Goal: Task Accomplishment & Management: Use online tool/utility

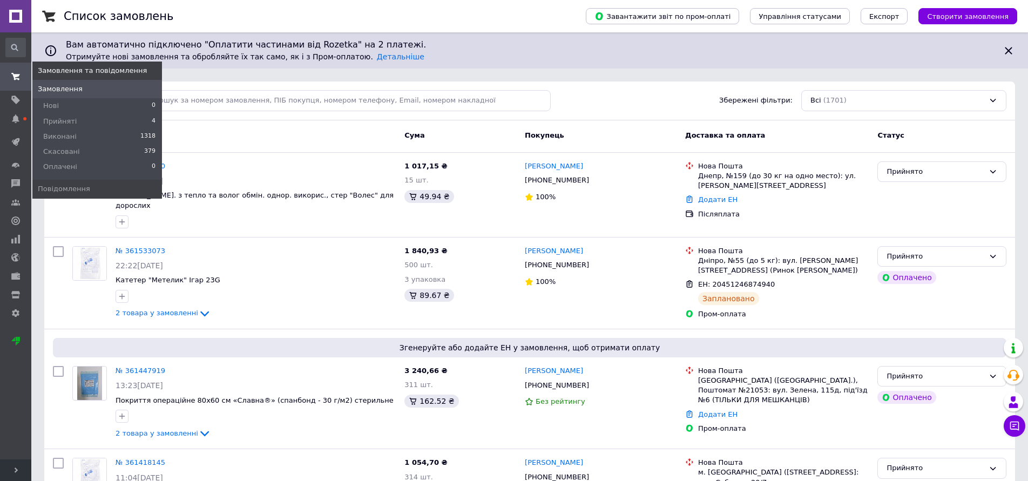
click at [63, 86] on span "Замовлення" at bounding box center [60, 89] width 45 height 10
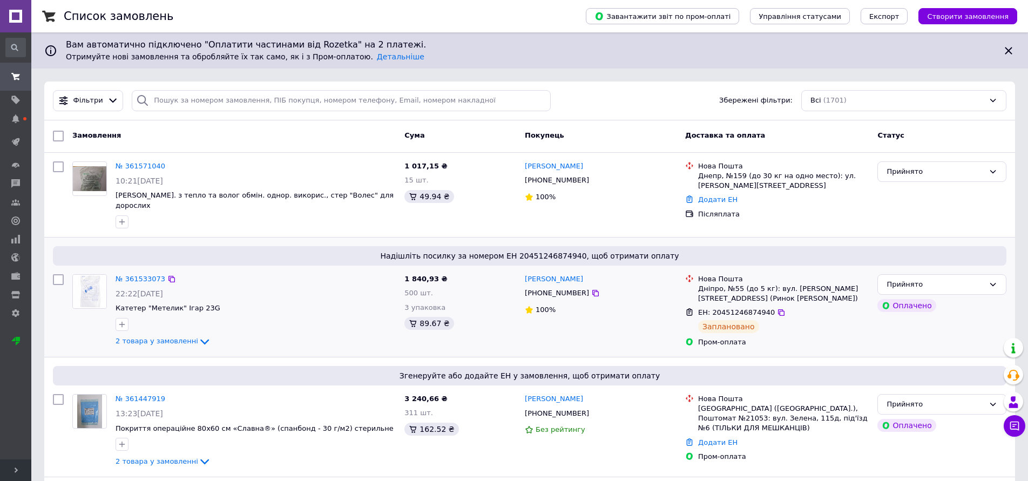
click at [749, 308] on span "ЕН: 20451246874940" at bounding box center [736, 312] width 77 height 8
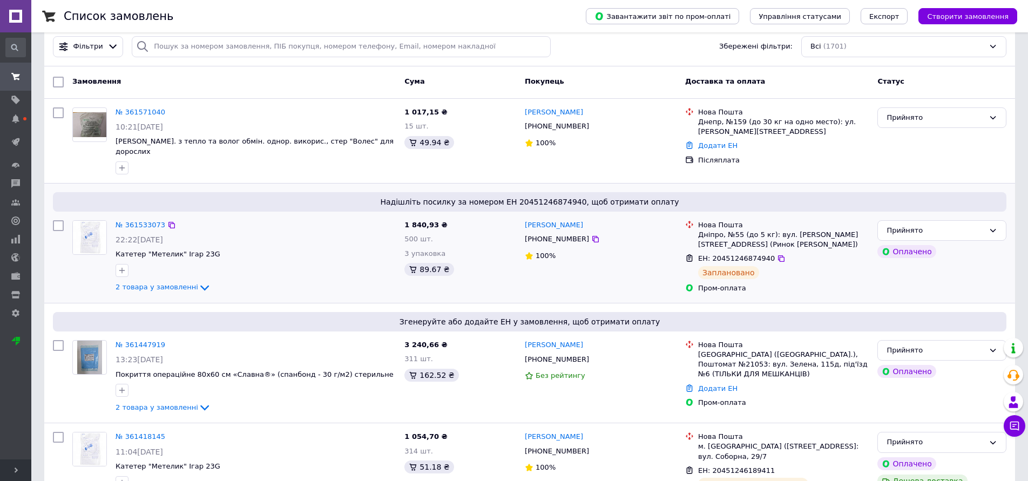
scroll to position [162, 0]
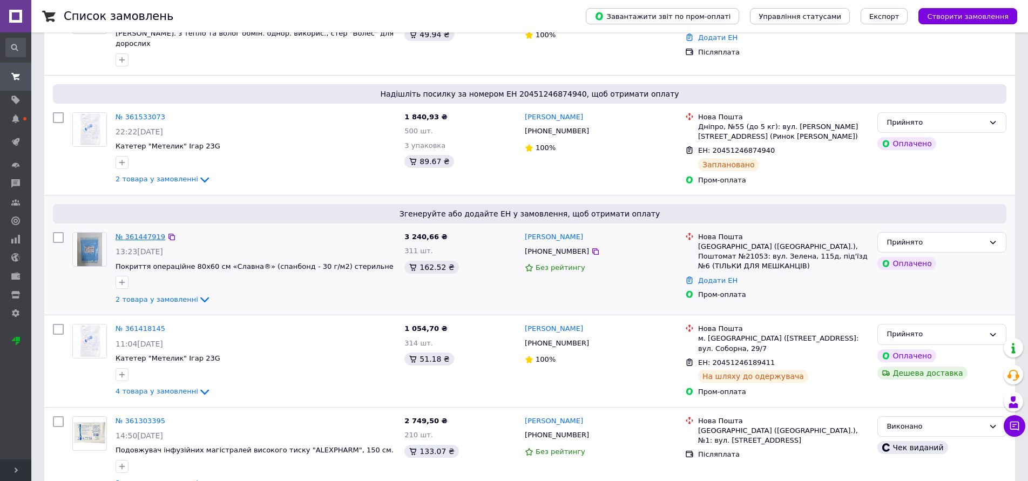
click at [151, 233] on link "№ 361447919" at bounding box center [141, 237] width 50 height 8
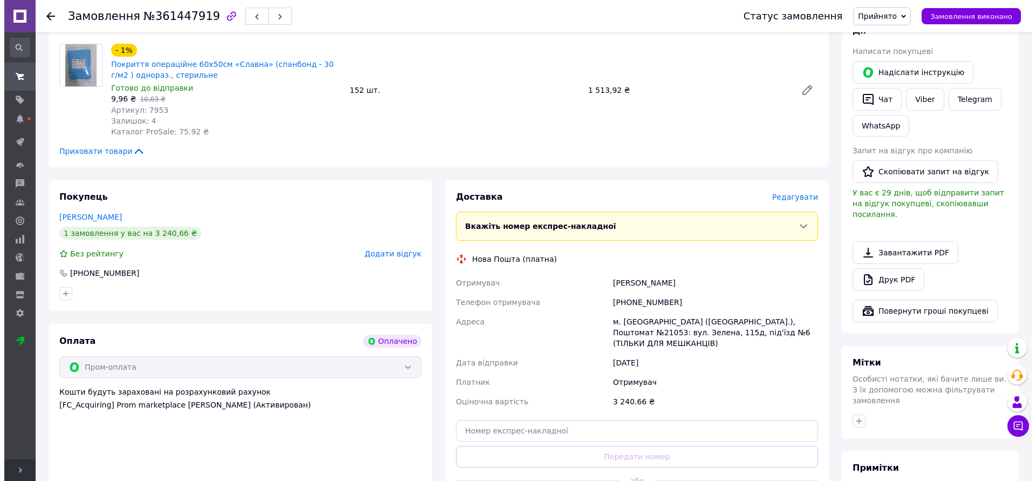
scroll to position [270, 0]
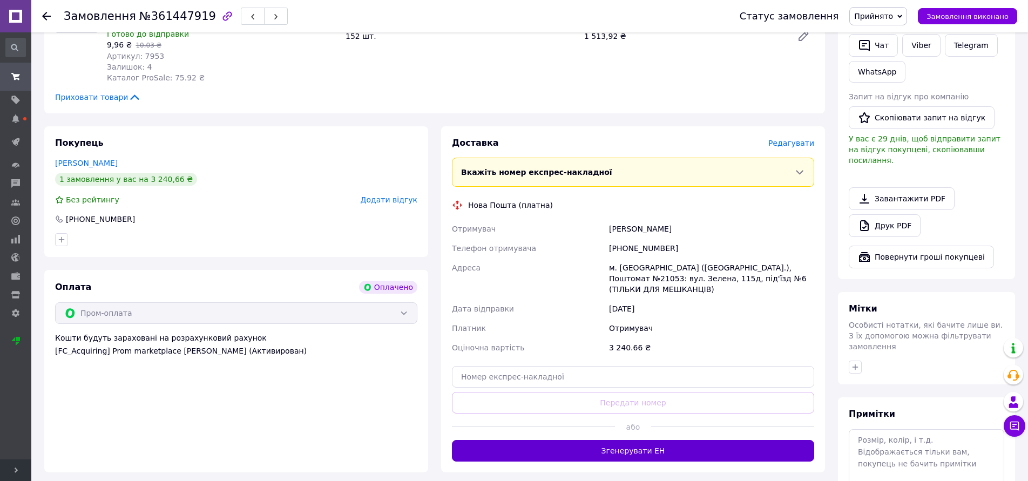
click at [593, 442] on button "Згенерувати ЕН" at bounding box center [633, 451] width 362 height 22
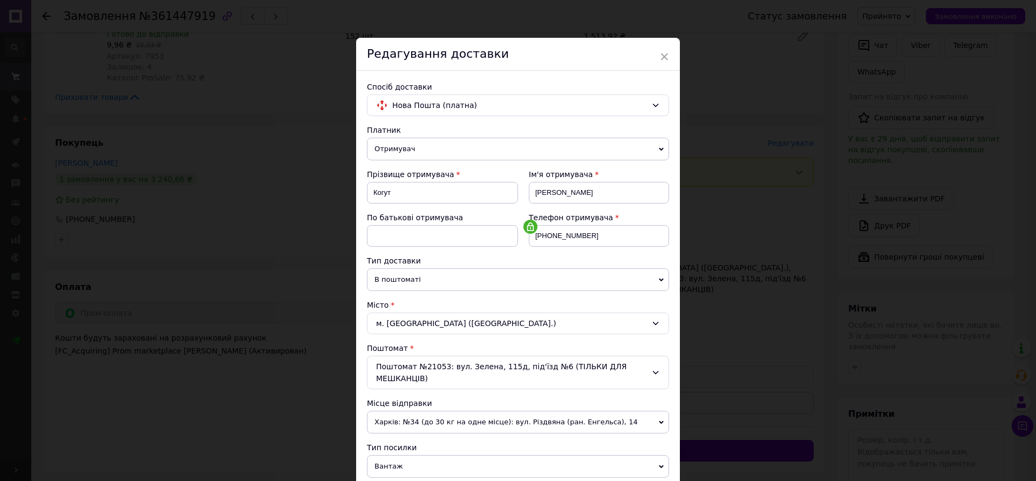
scroll to position [108, 0]
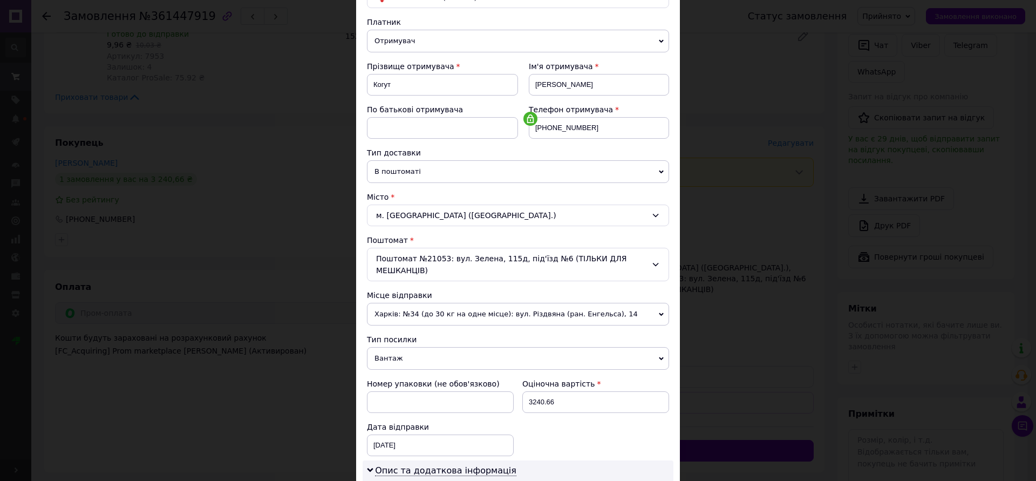
click at [658, 265] on icon at bounding box center [656, 264] width 9 height 9
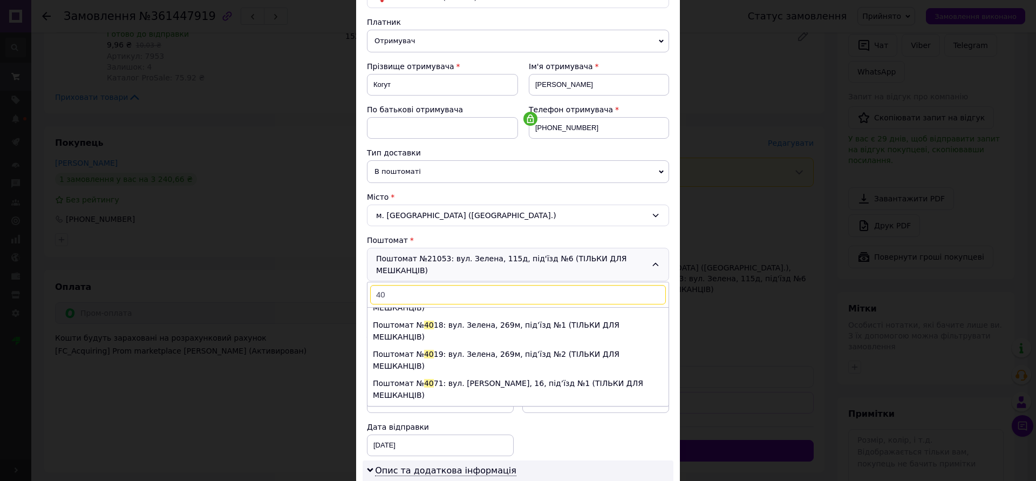
scroll to position [0, 0]
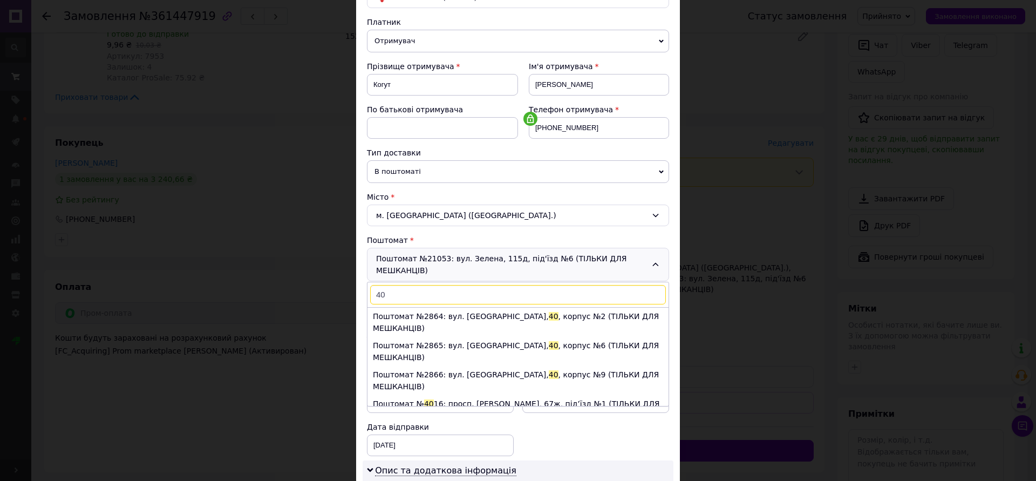
type input "40"
click at [651, 258] on div "Поштомат №21053: вул. Зелена, 115д, під'їзд №6 (ТІЛЬКИ ДЛЯ МЕШКАНЦІВ) 40 Поштом…" at bounding box center [518, 264] width 302 height 33
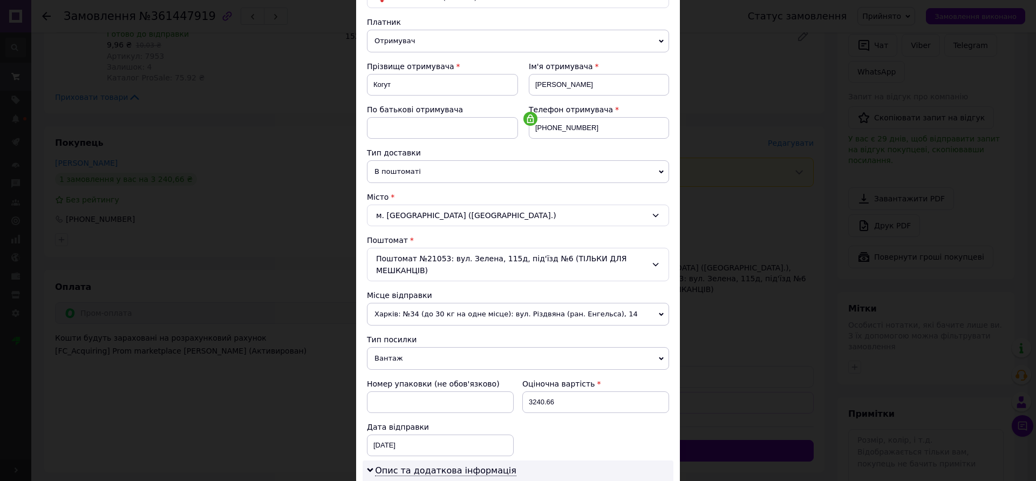
click at [651, 258] on div "Поштомат №21053: вул. Зелена, 115д, під'їзд №6 (ТІЛЬКИ ДЛЯ МЕШКАНЦІВ)" at bounding box center [518, 264] width 302 height 33
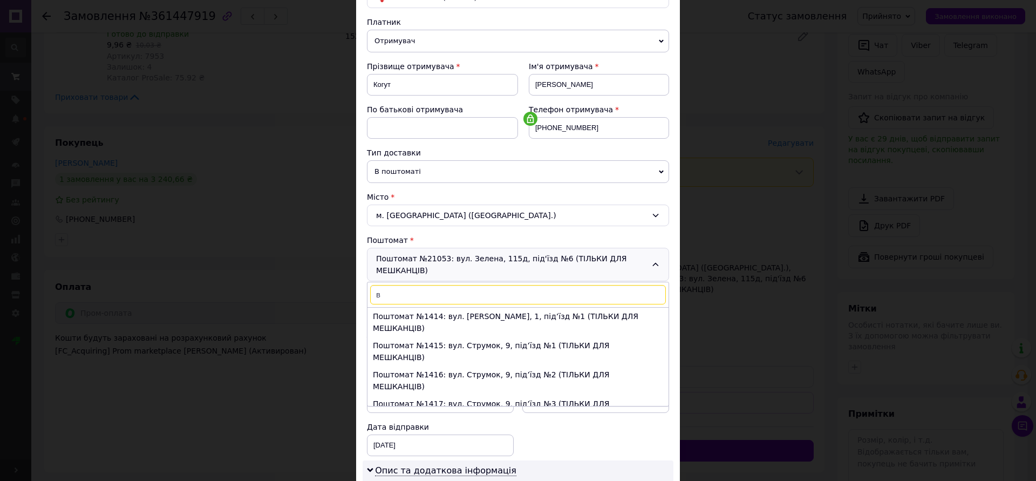
scroll to position [9223, 0]
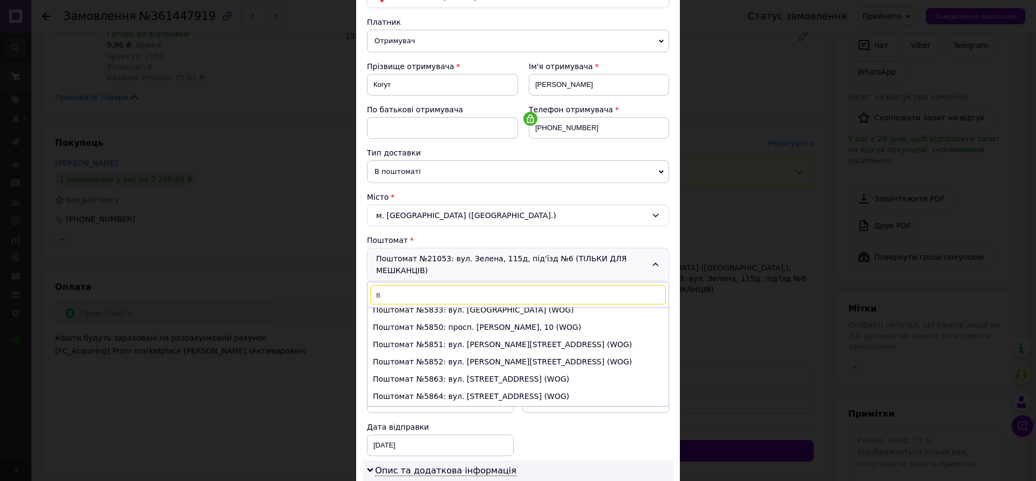
type input "в"
click at [427, 270] on div "Поштомат №21053: вул. Зелена, 115д, під'їзд №6 (ТІЛЬКИ ДЛЯ МЕШКАНЦІВ) в Поштома…" at bounding box center [518, 264] width 302 height 33
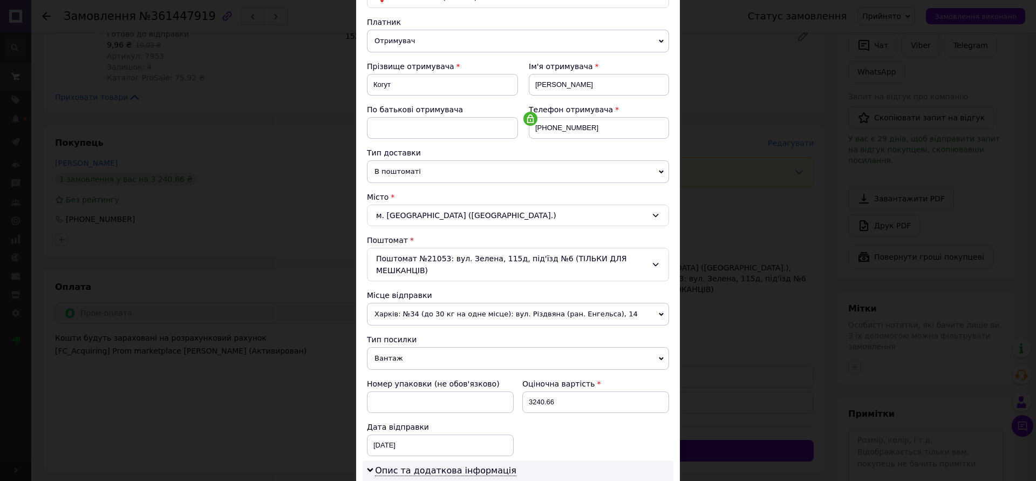
click at [436, 171] on span "В поштоматі" at bounding box center [518, 171] width 302 height 23
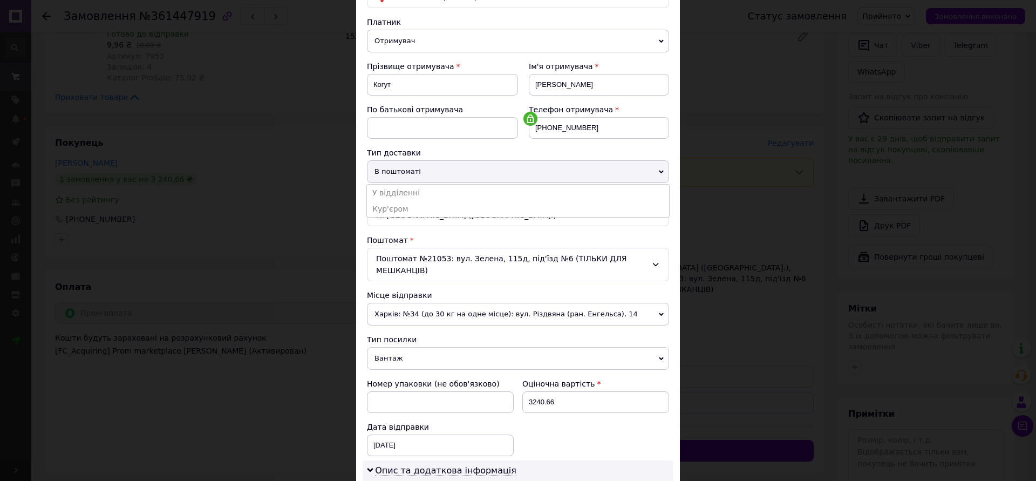
click at [418, 190] on li "У відділенні" at bounding box center [518, 193] width 302 height 16
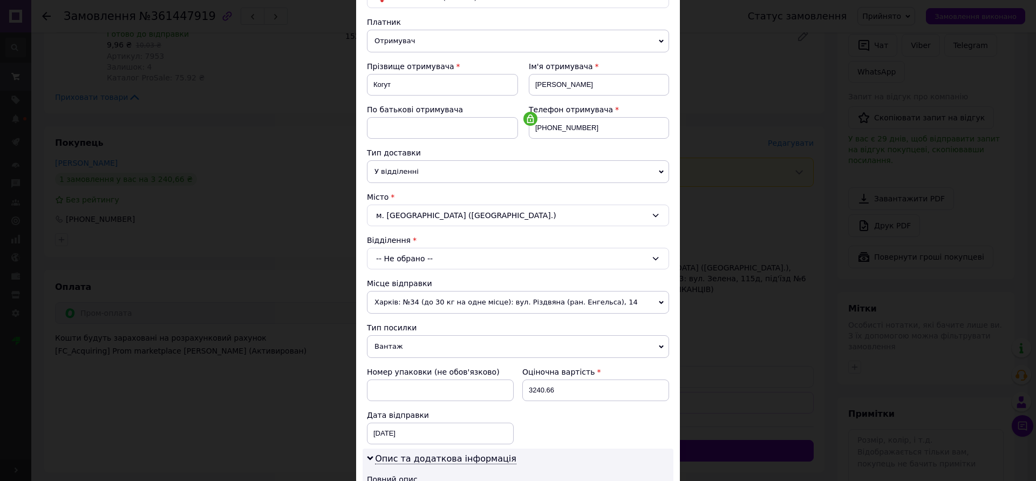
click at [428, 297] on span "Харків: №34 (до 30 кг на одне місце): вул. Різдвяна (ран. Енгельса), 14" at bounding box center [518, 302] width 302 height 23
click at [728, 134] on div "× Редагування доставки Спосіб доставки Нова Пошта (платна) Платник Отримувач Ві…" at bounding box center [518, 240] width 1036 height 481
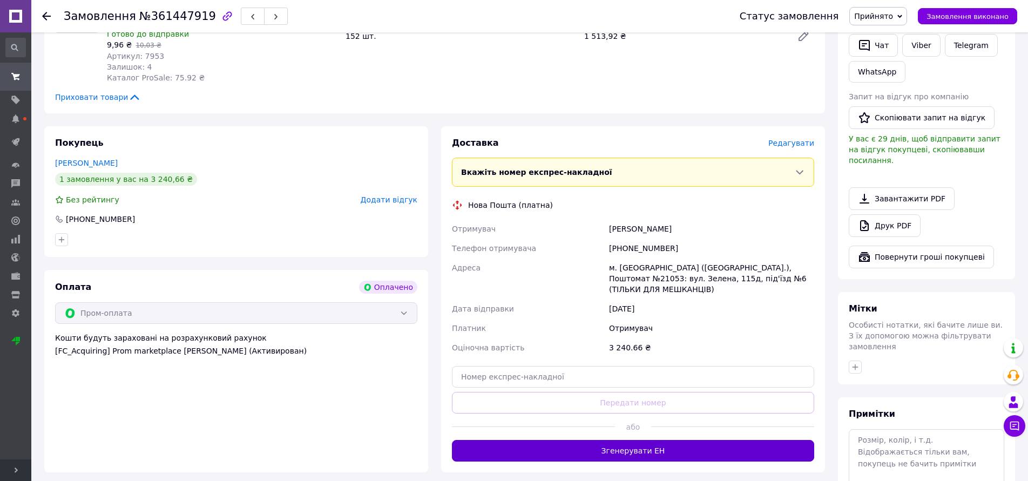
click at [612, 442] on button "Згенерувати ЕН" at bounding box center [633, 451] width 362 height 22
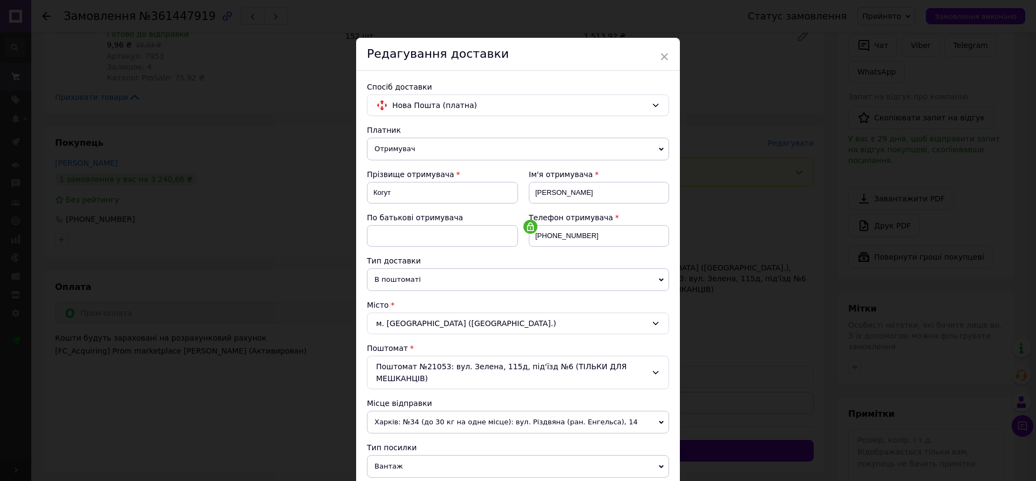
click at [439, 277] on span "В поштоматі" at bounding box center [518, 279] width 302 height 23
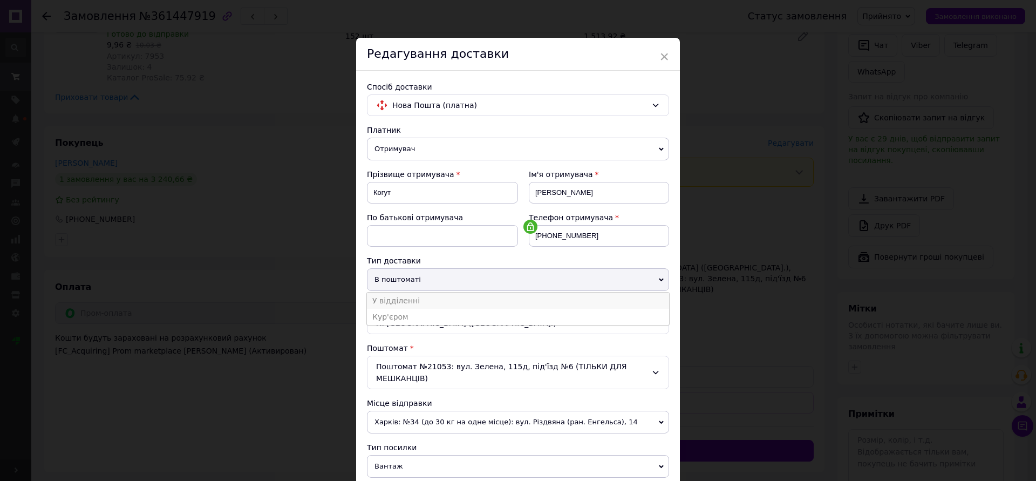
click at [426, 297] on li "У відділенні" at bounding box center [518, 301] width 302 height 16
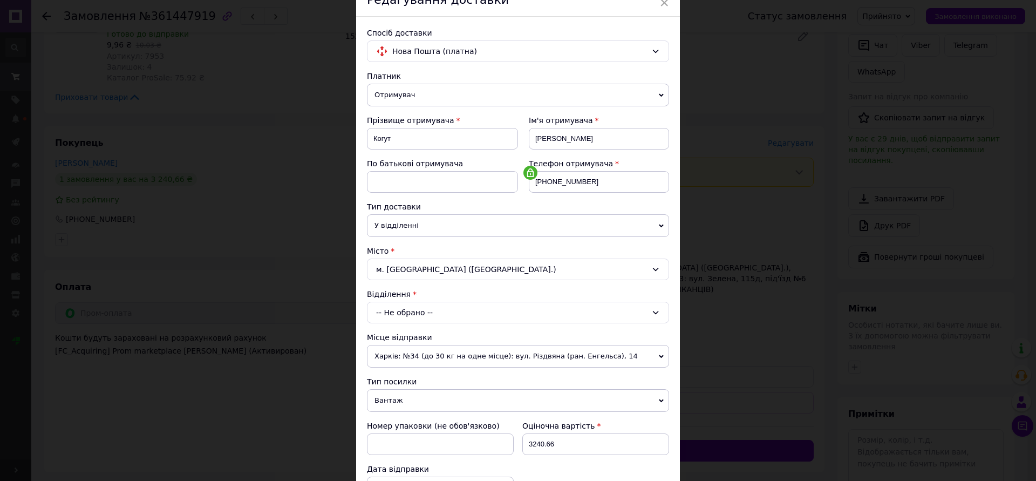
scroll to position [108, 0]
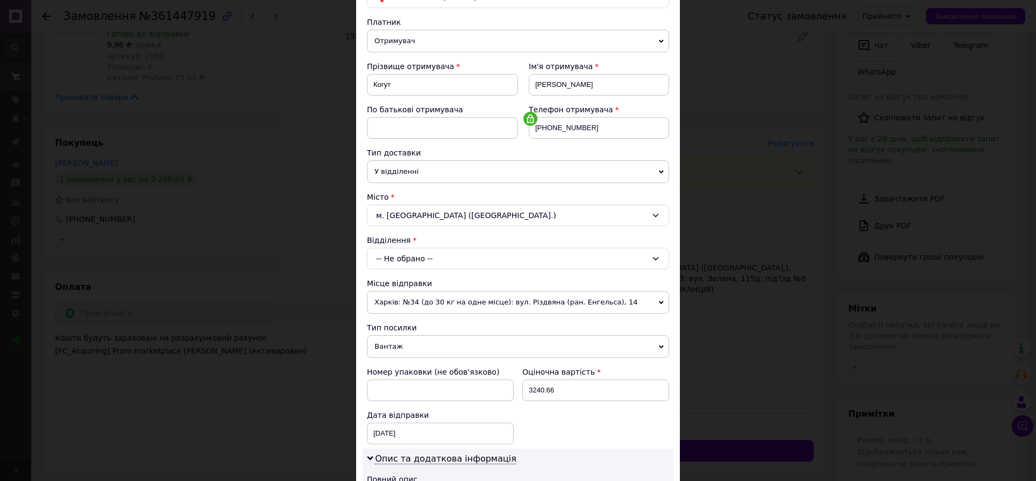
click at [410, 257] on div "-- Не обрано --" at bounding box center [518, 259] width 302 height 22
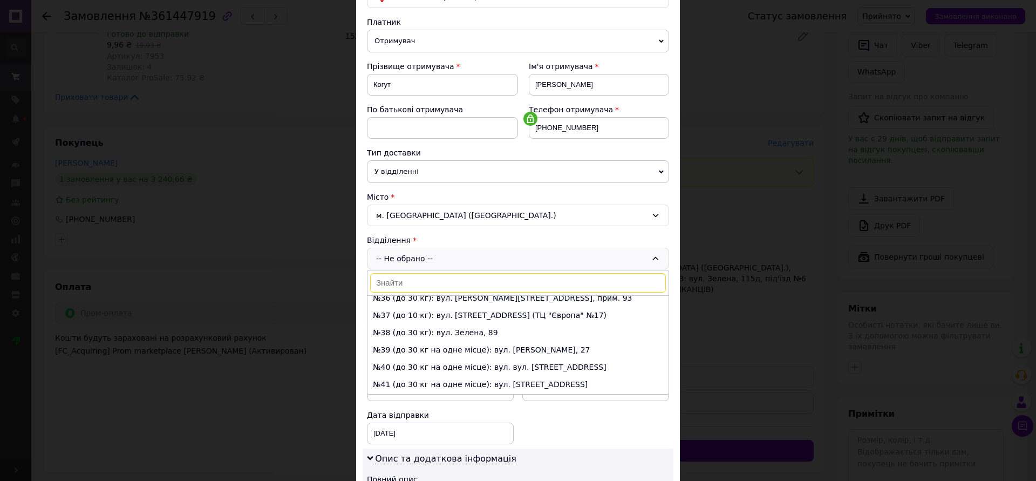
scroll to position [648, 0]
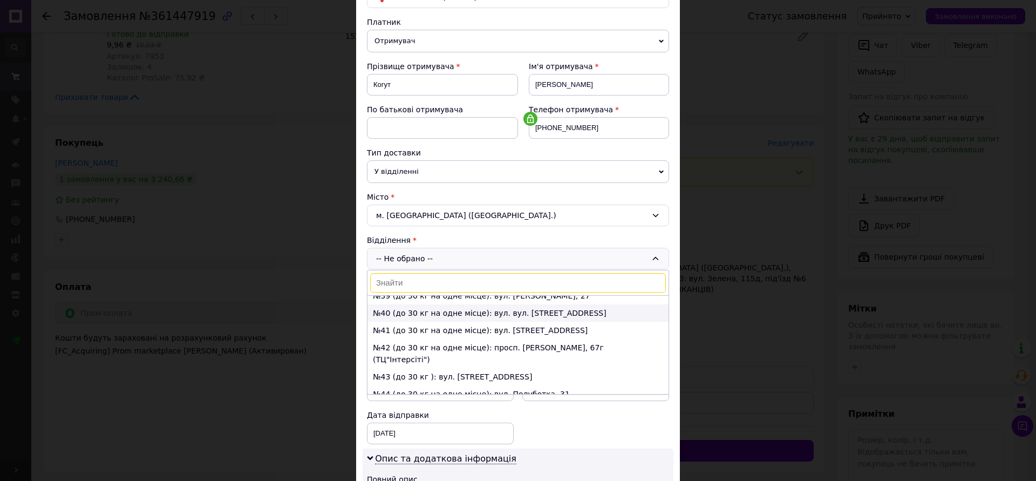
click at [400, 315] on li "№40 (до 30 кг на одне місце): вул. вул. [STREET_ADDRESS]" at bounding box center [518, 312] width 301 height 17
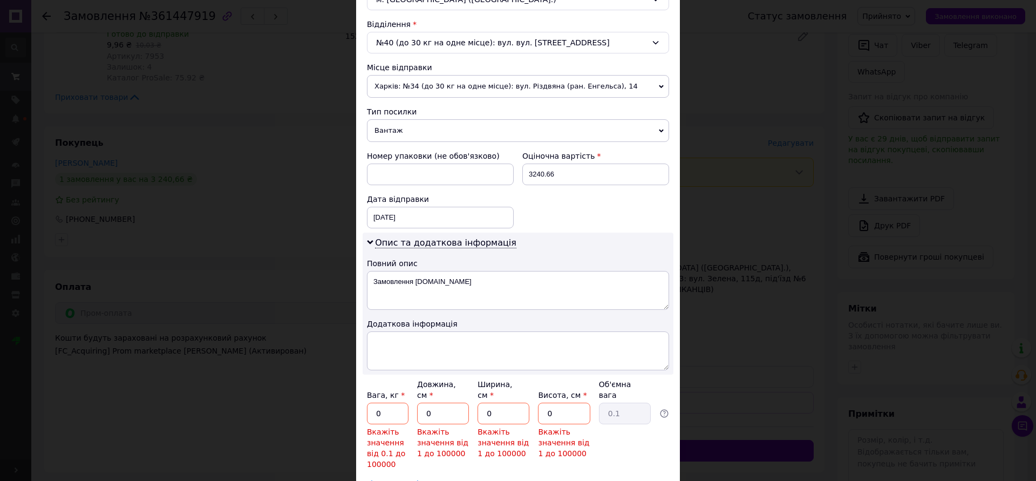
scroll to position [402, 0]
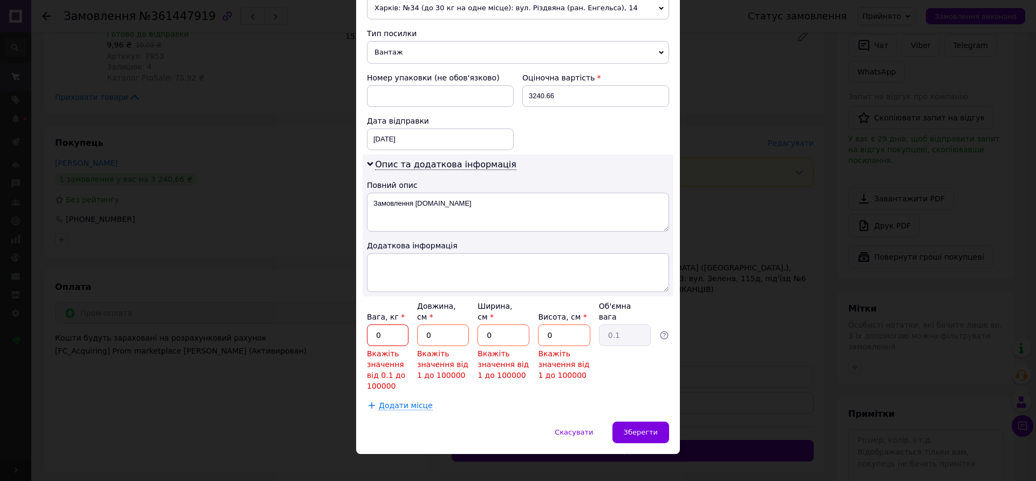
click at [383, 324] on input "0" at bounding box center [388, 335] width 42 height 22
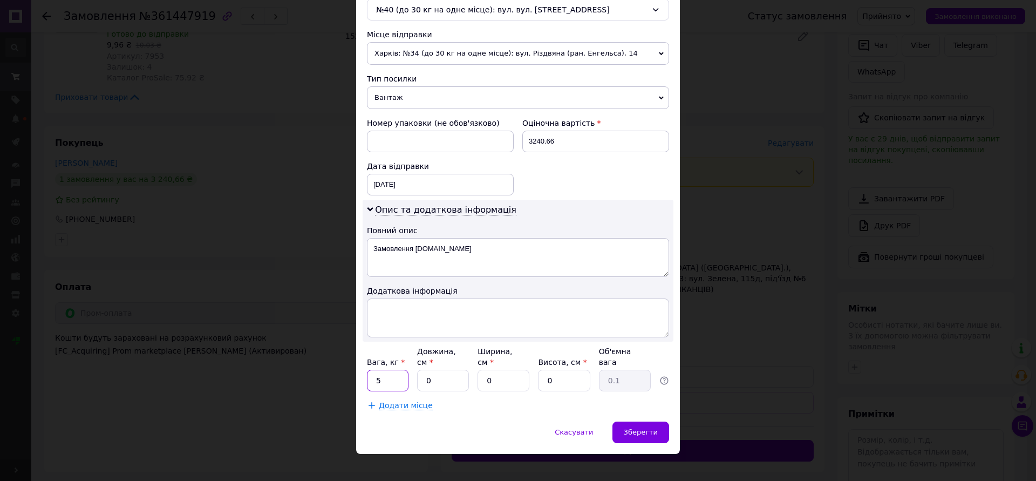
type input "5"
drag, startPoint x: 455, startPoint y: 368, endPoint x: 293, endPoint y: 369, distance: 161.9
click at [293, 369] on div "× Редагування доставки Спосіб доставки Нова Пошта (платна) Платник Отримувач Ві…" at bounding box center [518, 240] width 1036 height 481
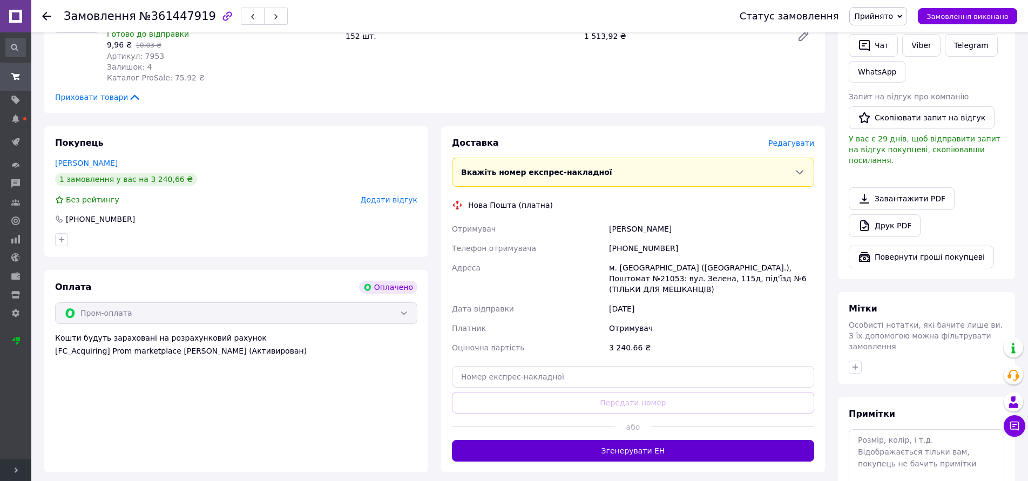
click at [583, 440] on button "Згенерувати ЕН" at bounding box center [633, 451] width 362 height 22
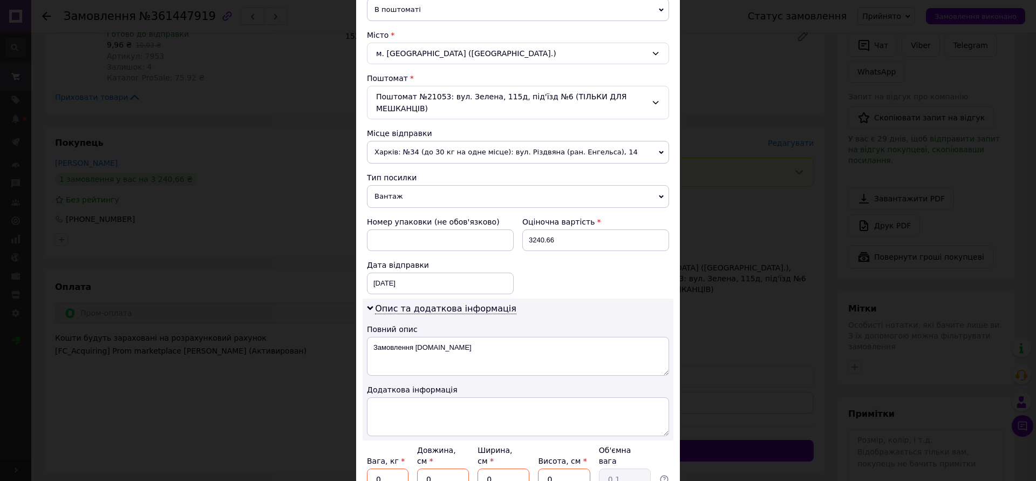
scroll to position [414, 0]
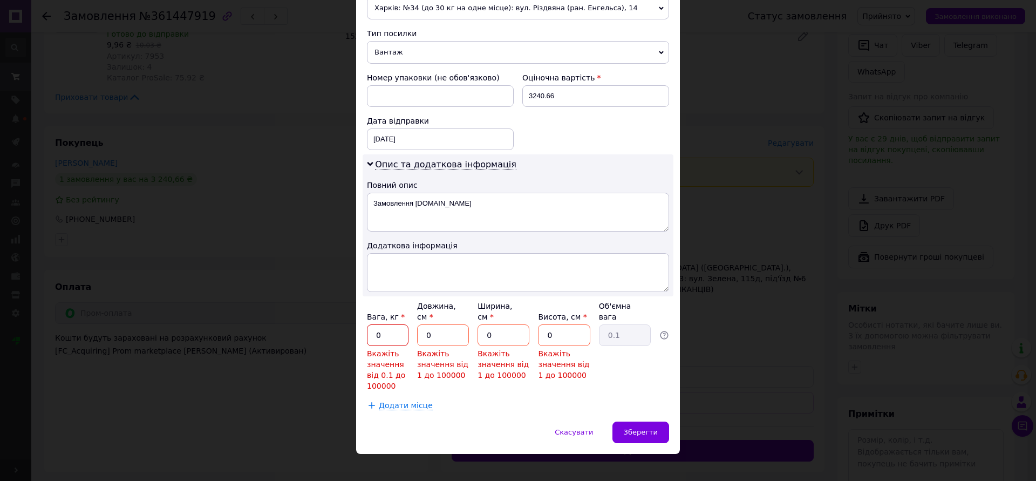
click at [396, 333] on input "0" at bounding box center [388, 335] width 42 height 22
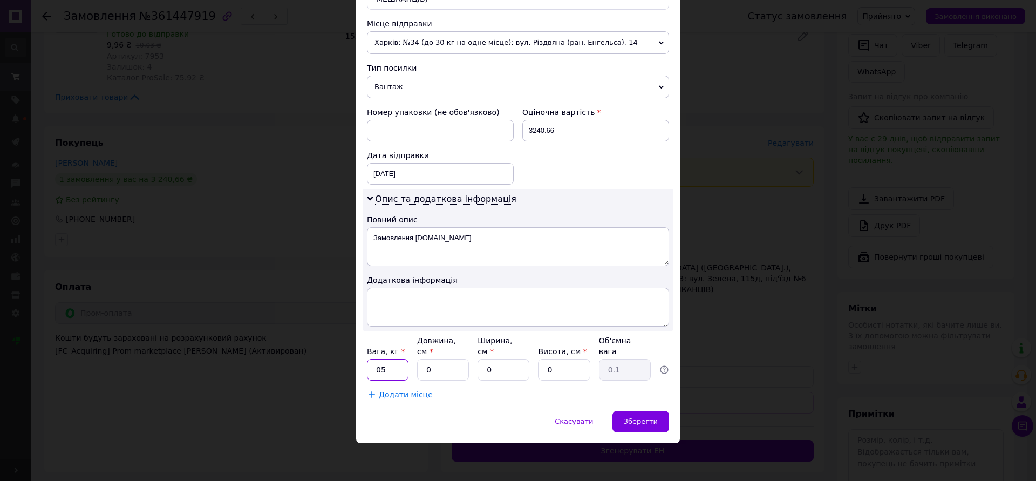
scroll to position [369, 0]
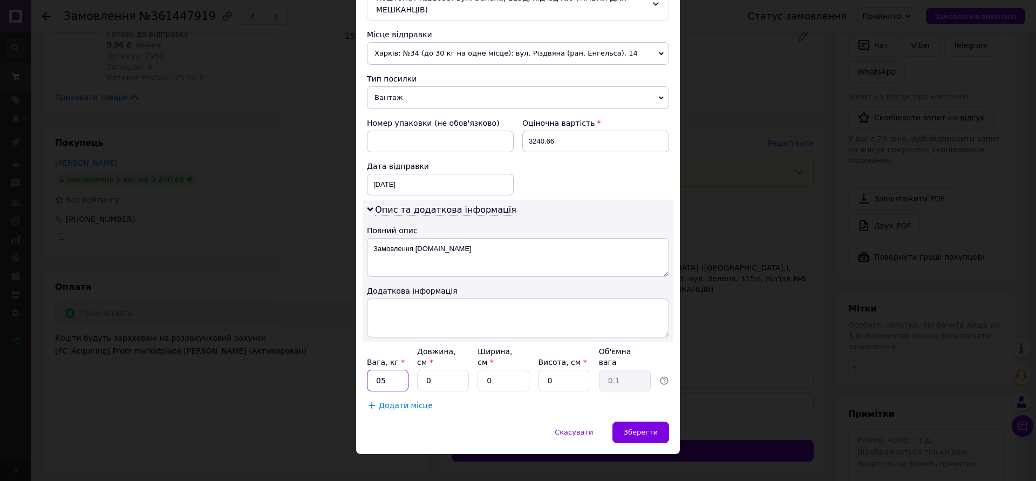
type input "0"
type input "5"
click at [430, 370] on input "0" at bounding box center [443, 381] width 52 height 22
type input "0"
type input "6"
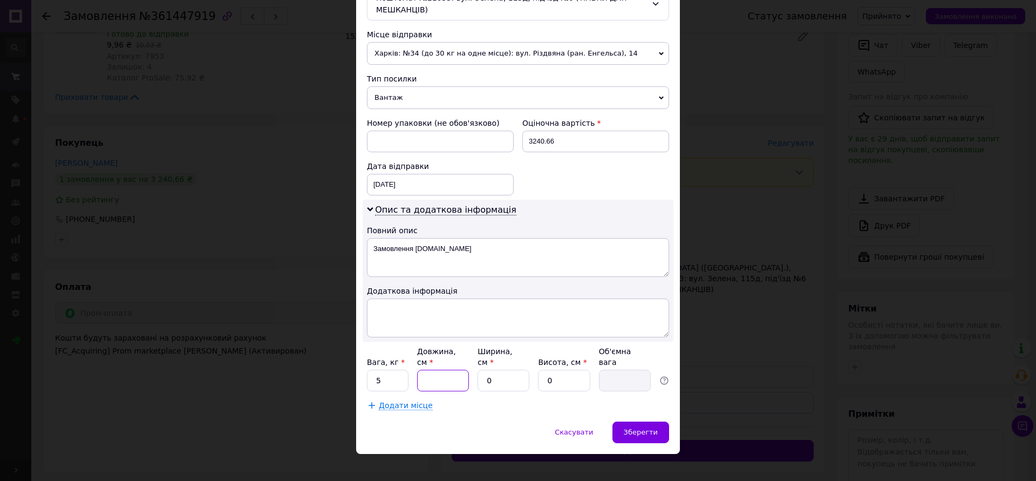
type input "0.1"
type input "60"
click at [512, 370] on input "0" at bounding box center [504, 381] width 52 height 22
type input "4"
type input "0.1"
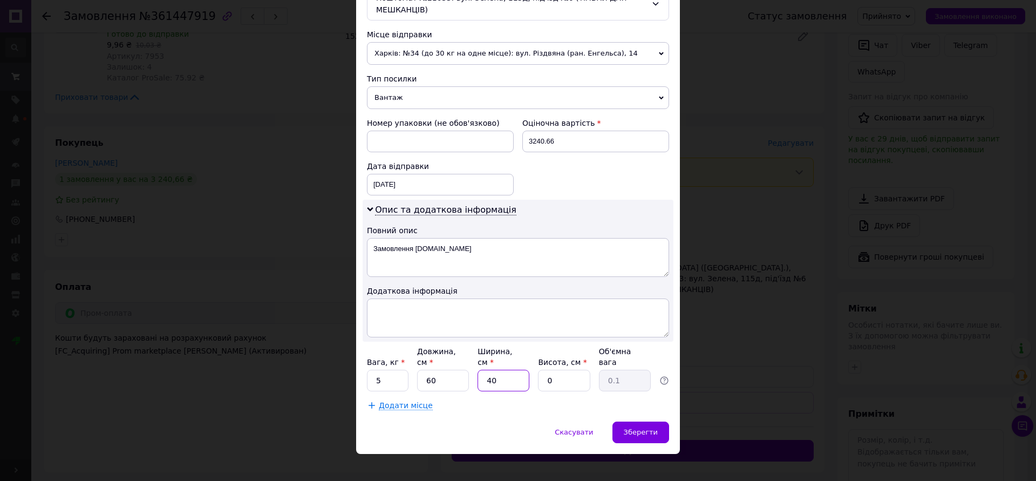
type input "40"
click at [458, 374] on input "60" at bounding box center [443, 381] width 52 height 22
type input "63"
click at [495, 370] on input "40" at bounding box center [504, 381] width 52 height 22
type input "43"
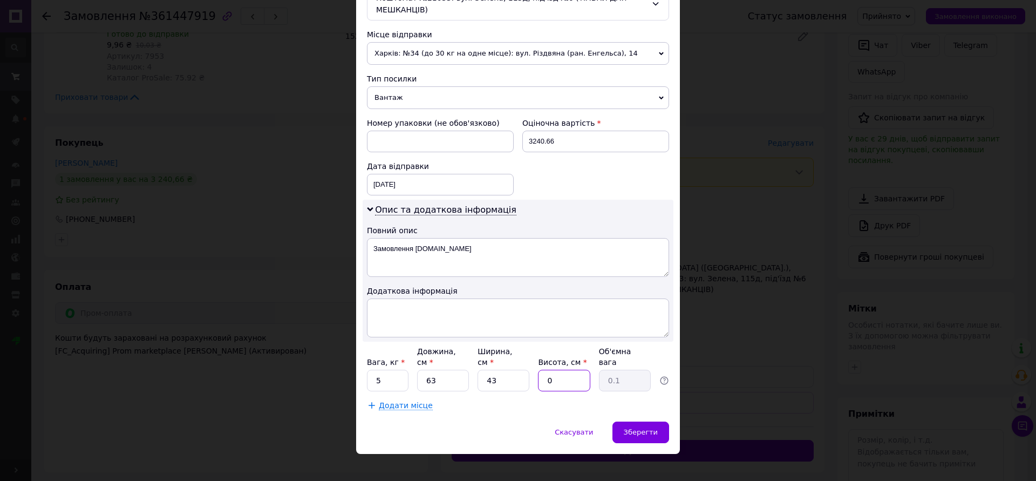
click at [555, 370] on input "0" at bounding box center [564, 381] width 52 height 22
type input "2"
type input "1.35"
type input "22"
type input "14.9"
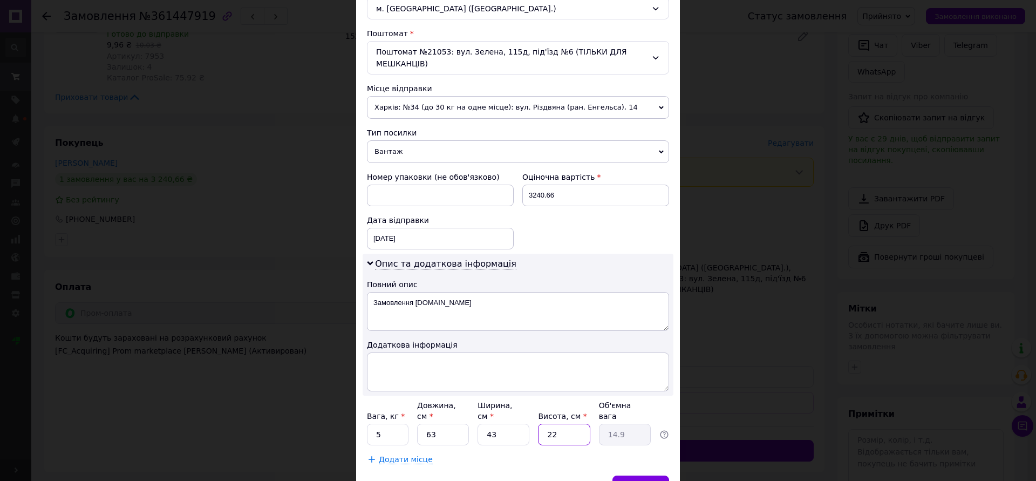
scroll to position [207, 0]
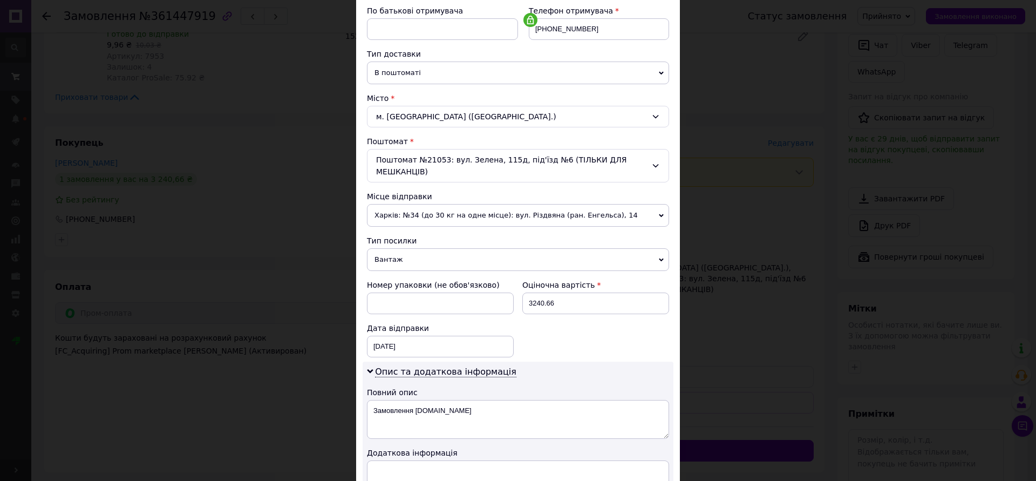
type input "22"
click at [405, 73] on span "В поштоматі" at bounding box center [518, 73] width 302 height 23
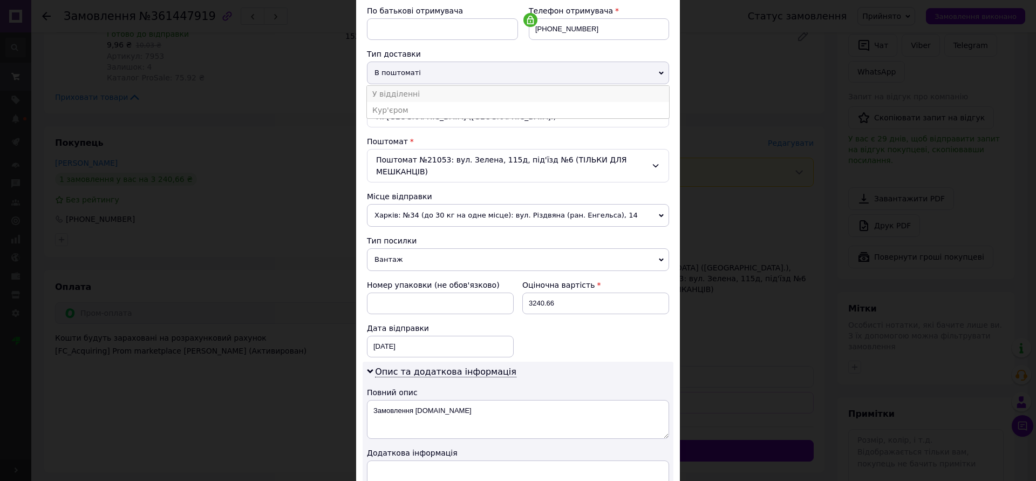
click at [400, 97] on li "У відділенні" at bounding box center [518, 94] width 302 height 16
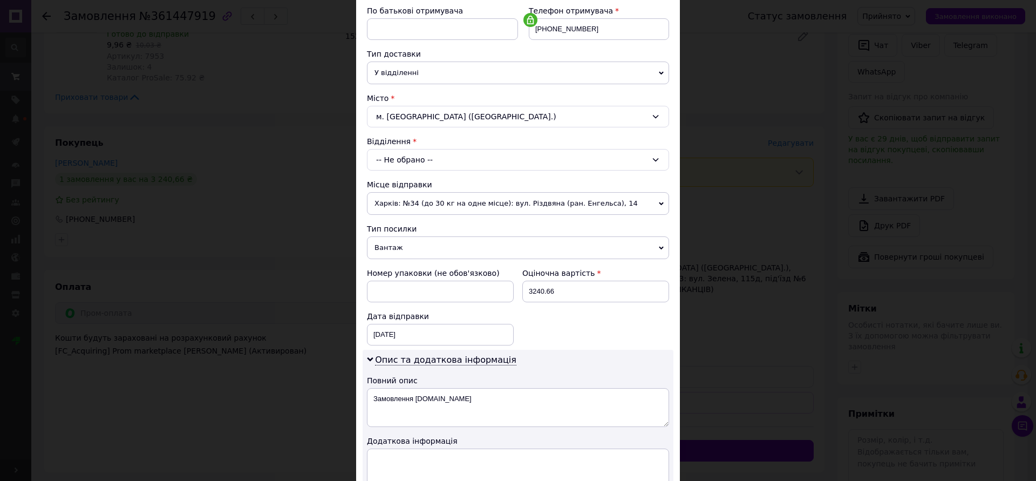
click at [402, 156] on div "-- Не обрано --" at bounding box center [518, 160] width 302 height 22
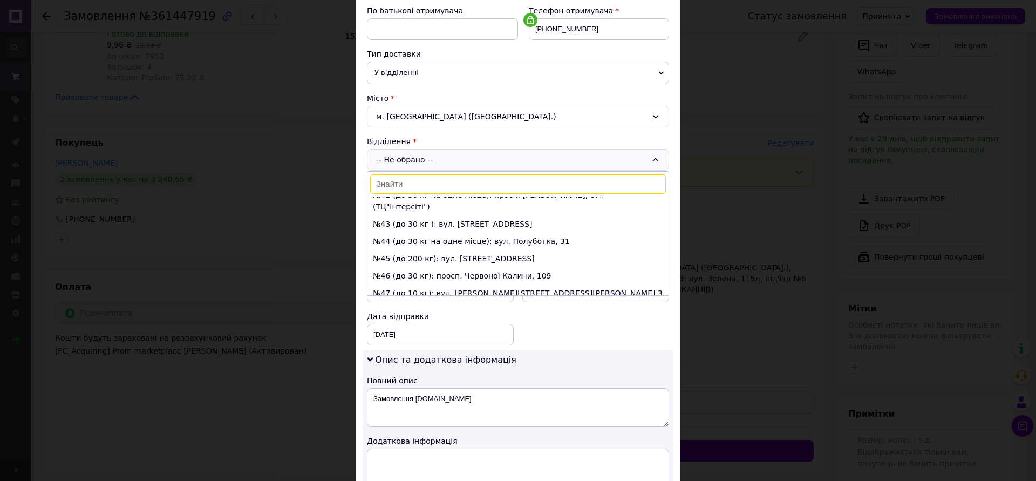
scroll to position [594, 0]
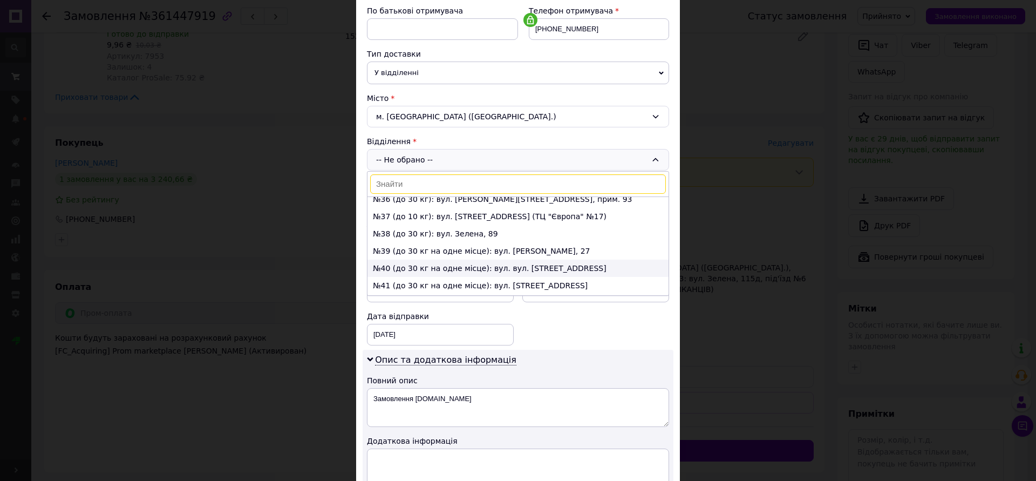
click at [394, 270] on li "№40 (до 30 кг на одне місце): вул. вул. [STREET_ADDRESS]" at bounding box center [518, 268] width 301 height 17
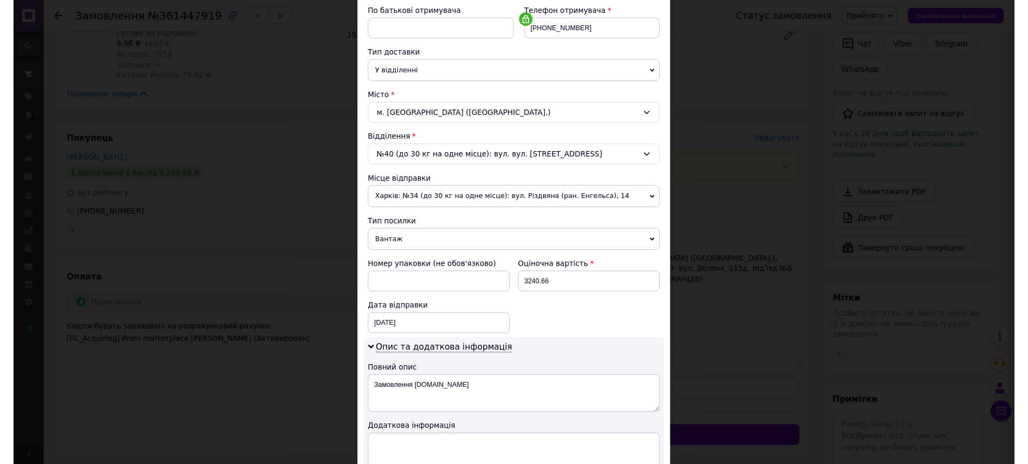
scroll to position [357, 0]
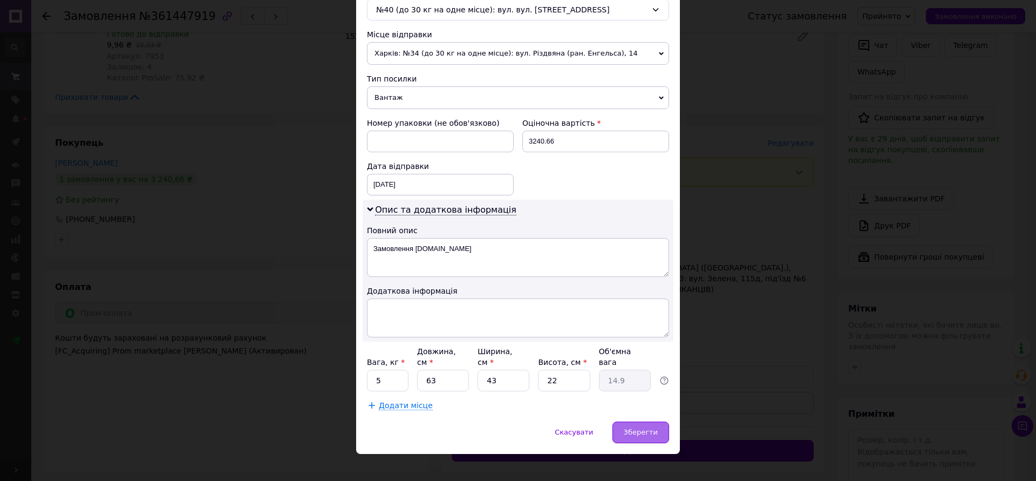
click at [634, 422] on div "Зберегти" at bounding box center [641, 433] width 57 height 22
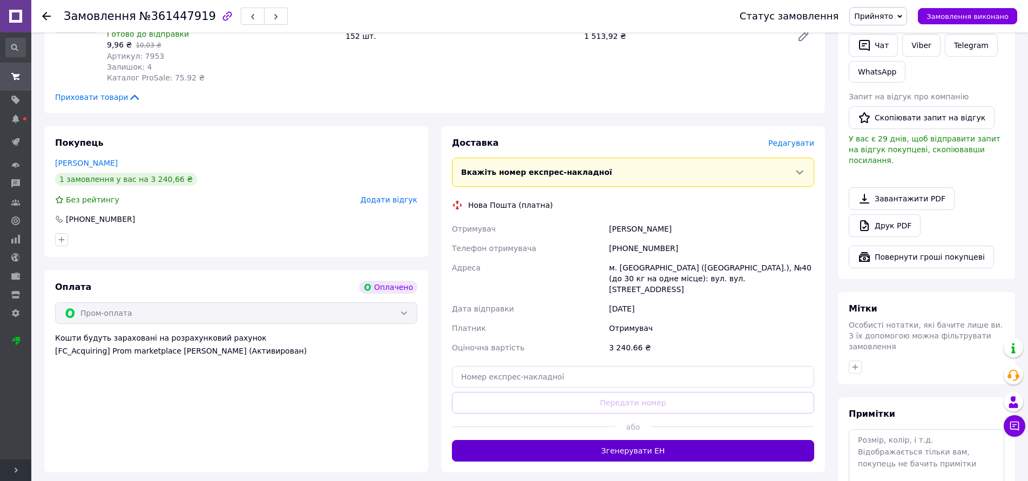
click at [541, 442] on button "Згенерувати ЕН" at bounding box center [633, 451] width 362 height 22
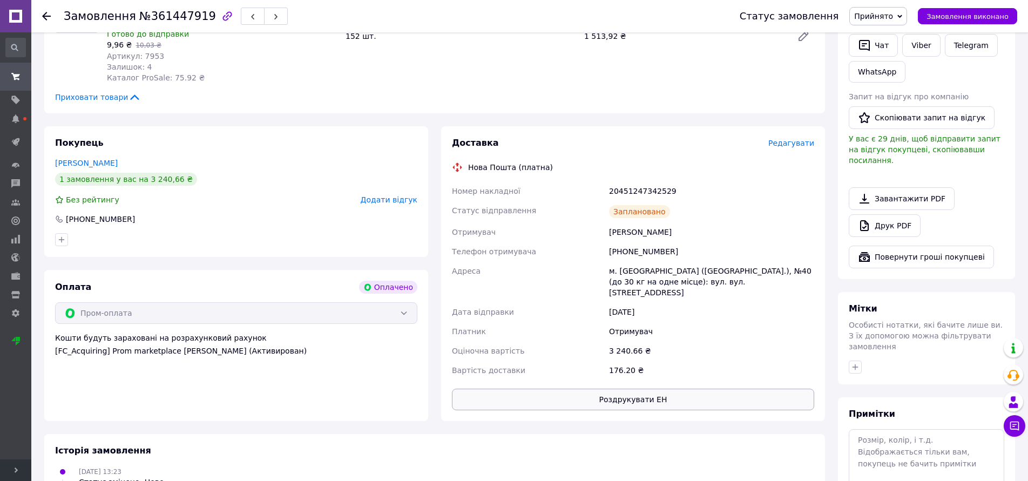
click at [655, 392] on button "Роздрукувати ЕН" at bounding box center [633, 400] width 362 height 22
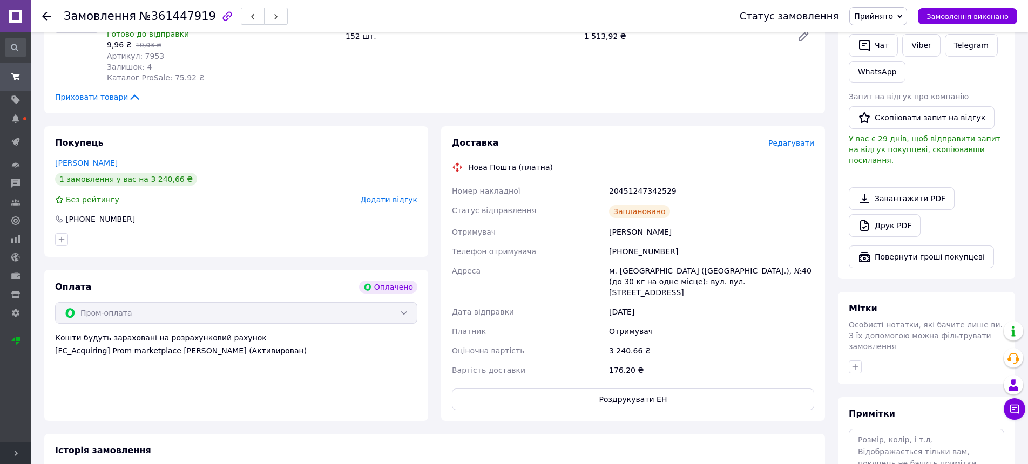
click at [522, 305] on div "Дата відправки" at bounding box center [528, 311] width 157 height 19
drag, startPoint x: 609, startPoint y: 269, endPoint x: 736, endPoint y: 285, distance: 127.8
click at [736, 285] on div "м. [GEOGRAPHIC_DATA] ([GEOGRAPHIC_DATA].), №40 (до 30 кг на одне місце): вул. в…" at bounding box center [711, 281] width 209 height 41
copy div "м. [GEOGRAPHIC_DATA] ([GEOGRAPHIC_DATA].), №40 (до 30 кг на одне місце): вул. в…"
